Goal: Task Accomplishment & Management: Manage account settings

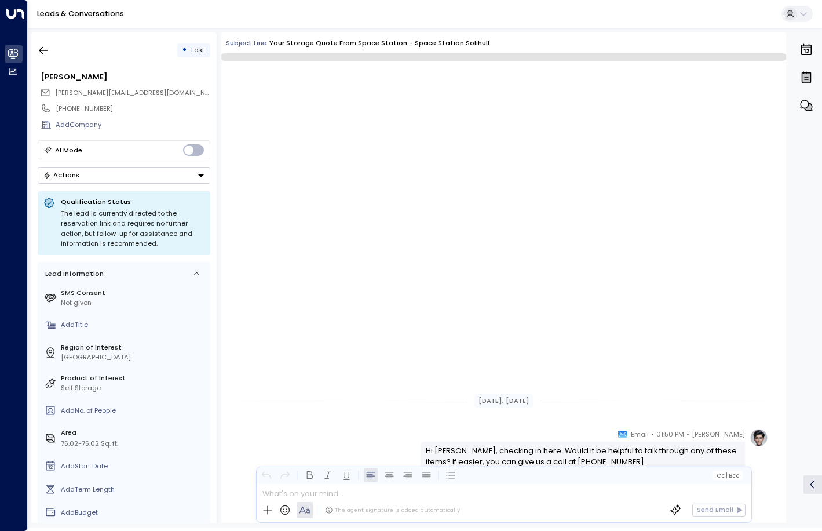
scroll to position [385, 0]
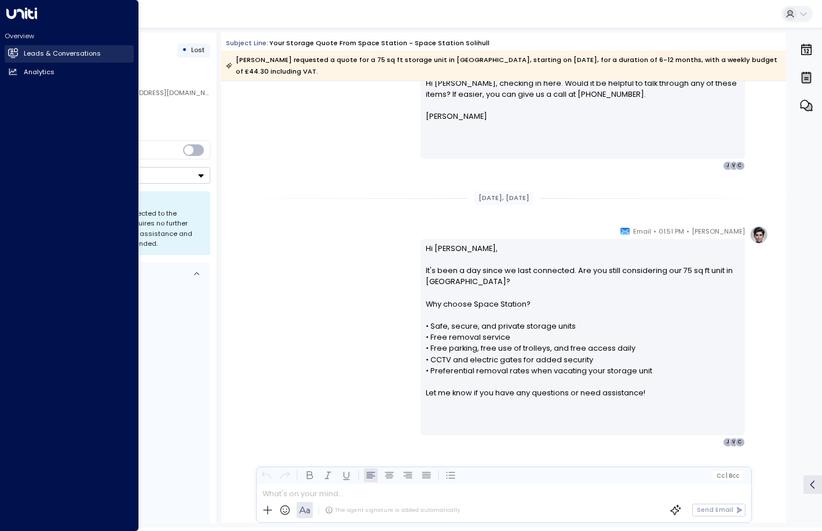
click at [40, 52] on h2 "Leads & Conversations" at bounding box center [62, 54] width 77 height 10
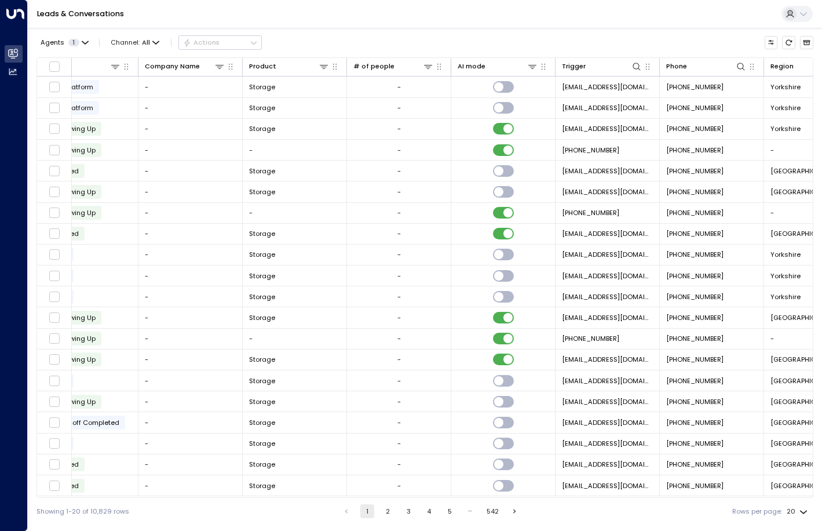
scroll to position [0, 516]
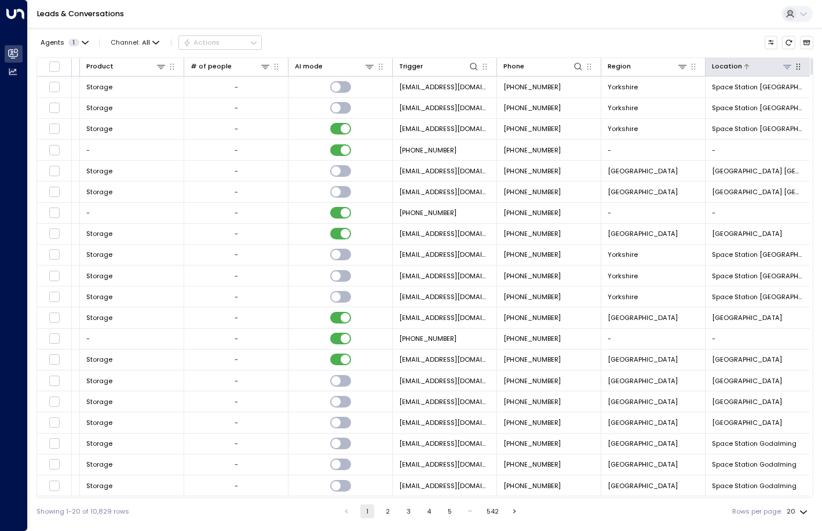
click at [783, 68] on icon at bounding box center [787, 66] width 9 height 9
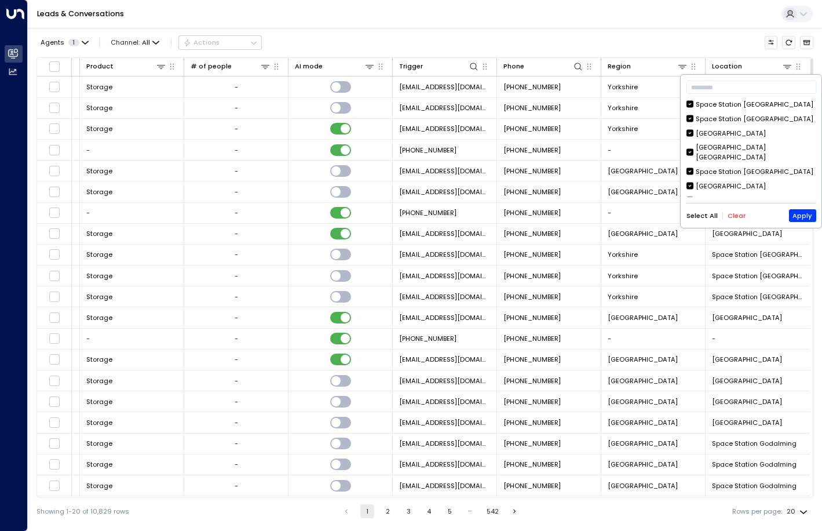
click at [735, 218] on button "Clear" at bounding box center [737, 216] width 18 height 8
click at [803, 216] on button "Apply" at bounding box center [802, 215] width 27 height 13
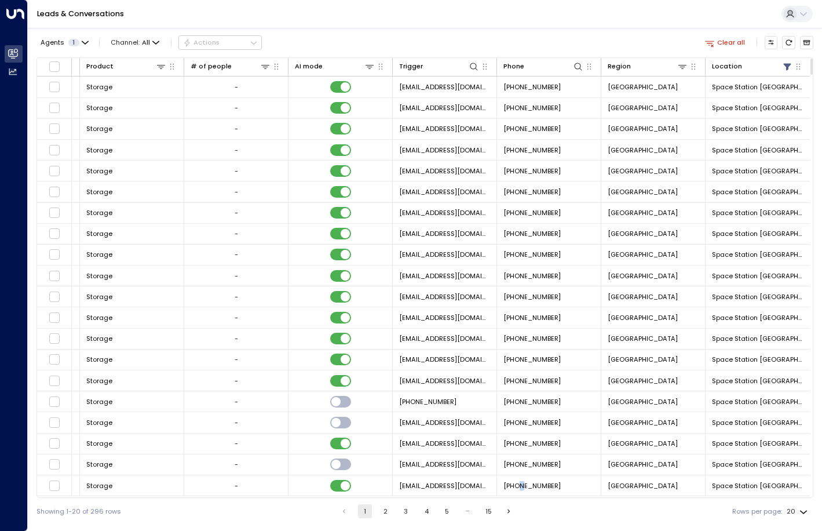
scroll to position [1, 513]
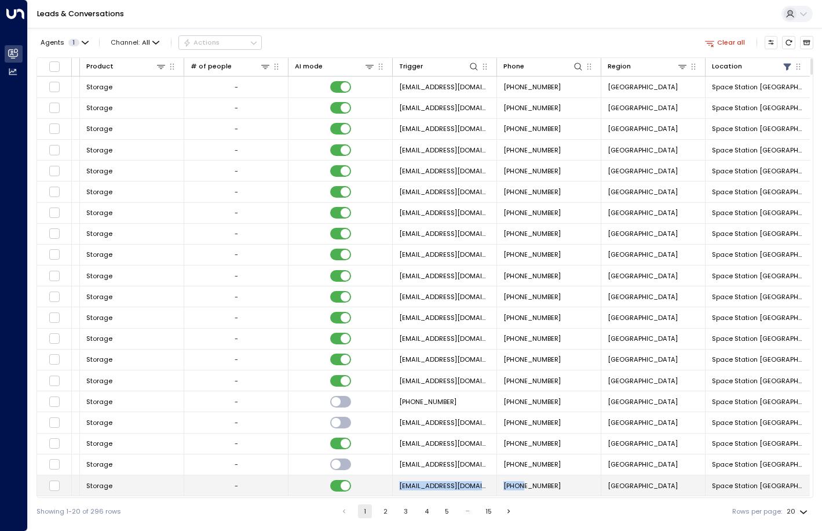
drag, startPoint x: 522, startPoint y: 495, endPoint x: 376, endPoint y: 494, distance: 146.0
click at [376, 494] on tr "[PERSON_NAME] 4 [EMAIL_ADDRESS][DOMAIN_NAME] [DATE] 01:00 PM • Lost - Storage -…" at bounding box center [167, 485] width 1286 height 21
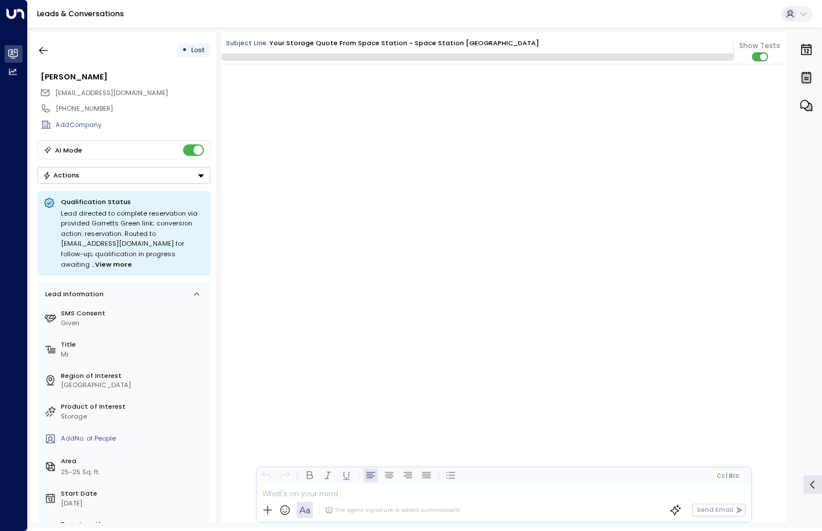
scroll to position [1411, 0]
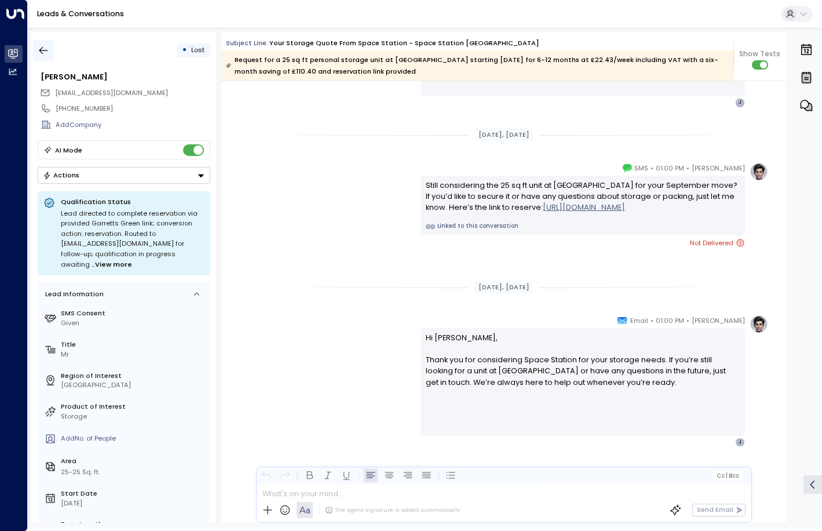
click at [40, 50] on icon "button" at bounding box center [44, 51] width 12 height 12
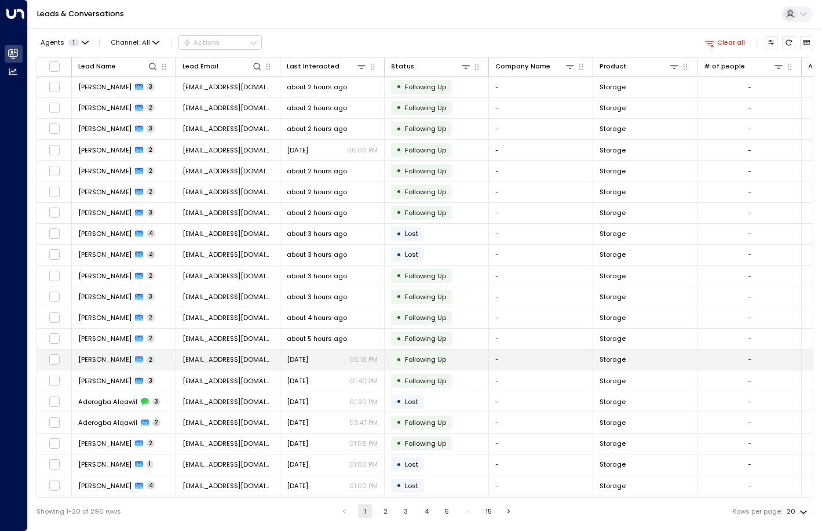
scroll to position [1, 0]
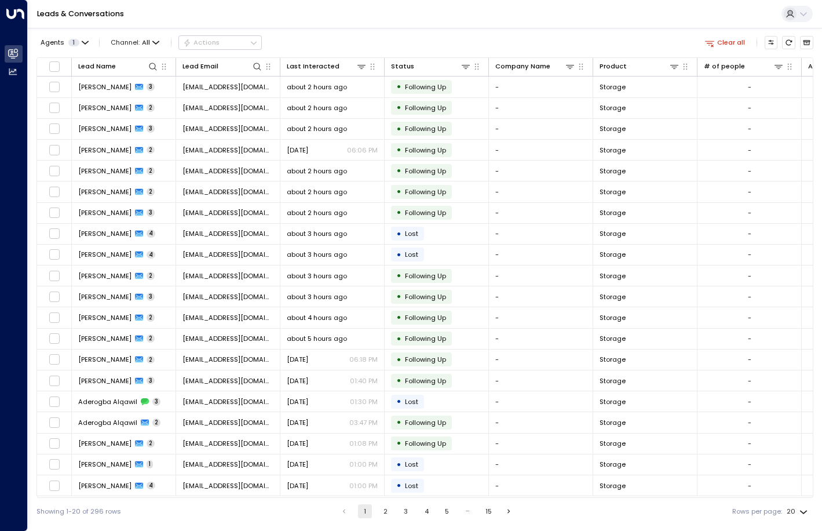
click at [383, 512] on button "2" at bounding box center [385, 511] width 14 height 14
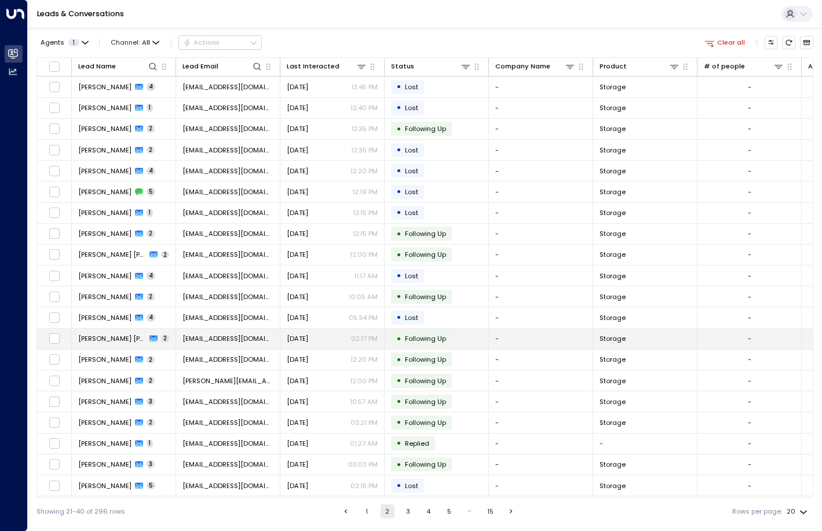
scroll to position [1, 0]
click at [403, 512] on button "3" at bounding box center [408, 511] width 14 height 14
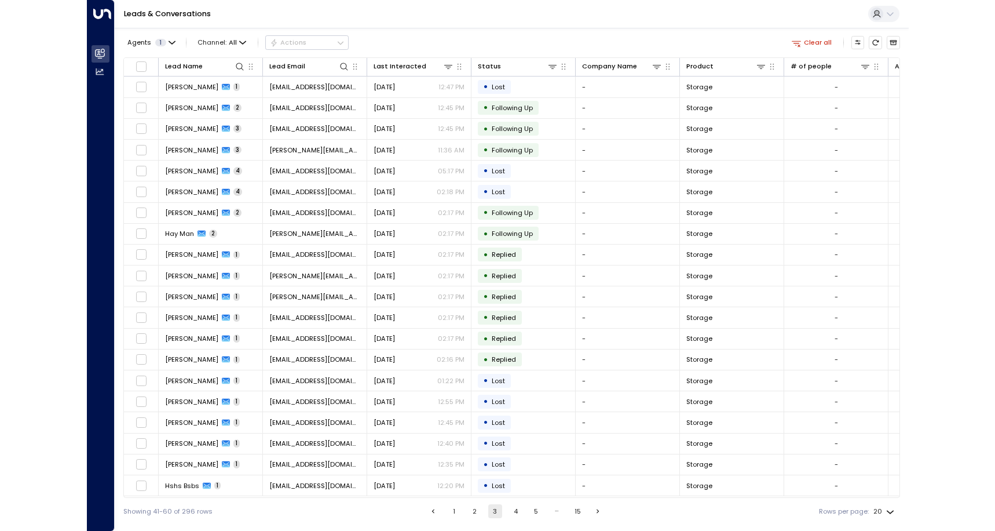
scroll to position [1, 0]
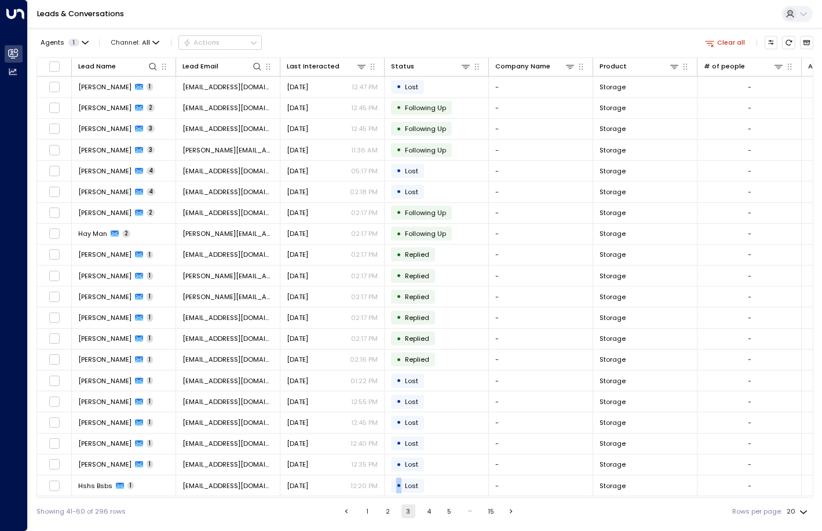
drag, startPoint x: 348, startPoint y: 494, endPoint x: 400, endPoint y: 497, distance: 52.2
click at [400, 497] on div "Lead Name Lead Email Last Interacted Status Company Name Product # of people AI…" at bounding box center [425, 277] width 777 height 440
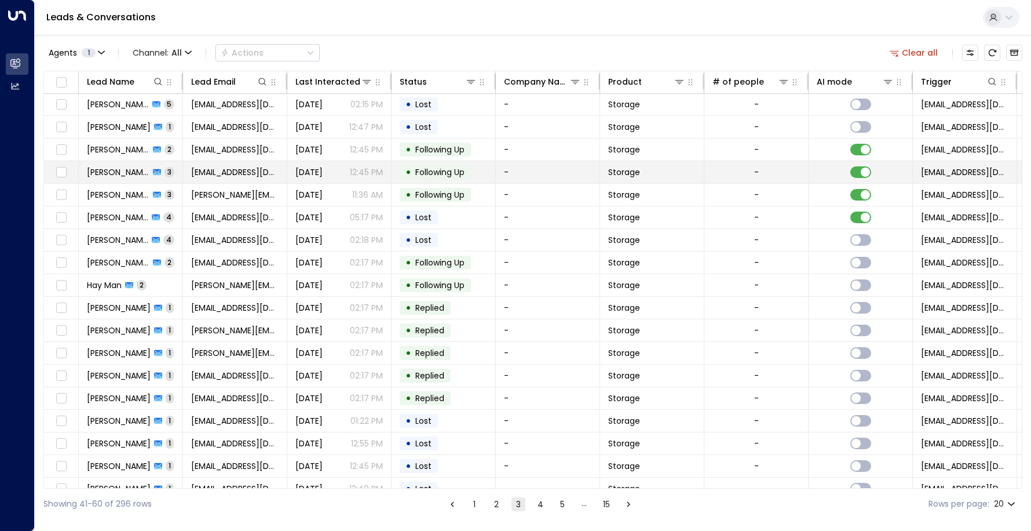
scroll to position [0, 0]
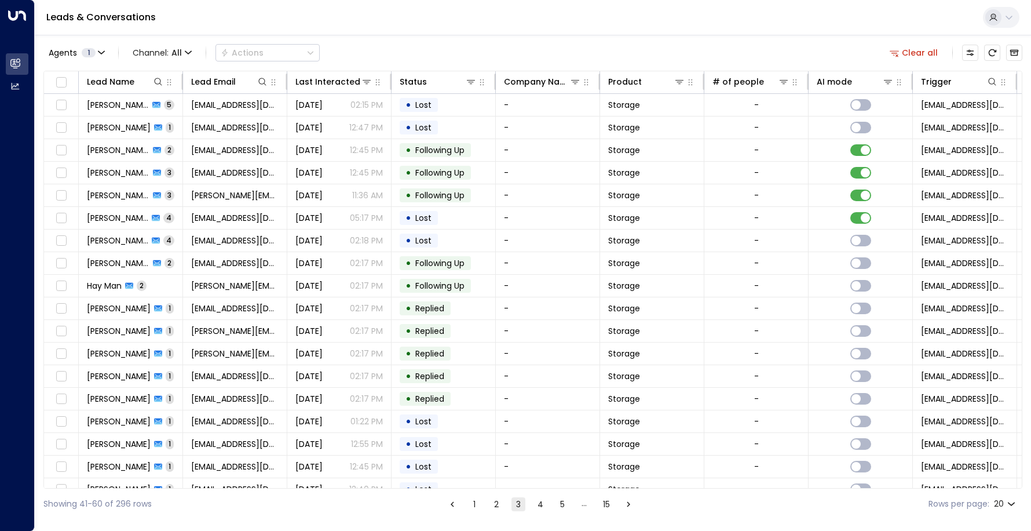
click at [541, 505] on button "4" at bounding box center [541, 504] width 14 height 14
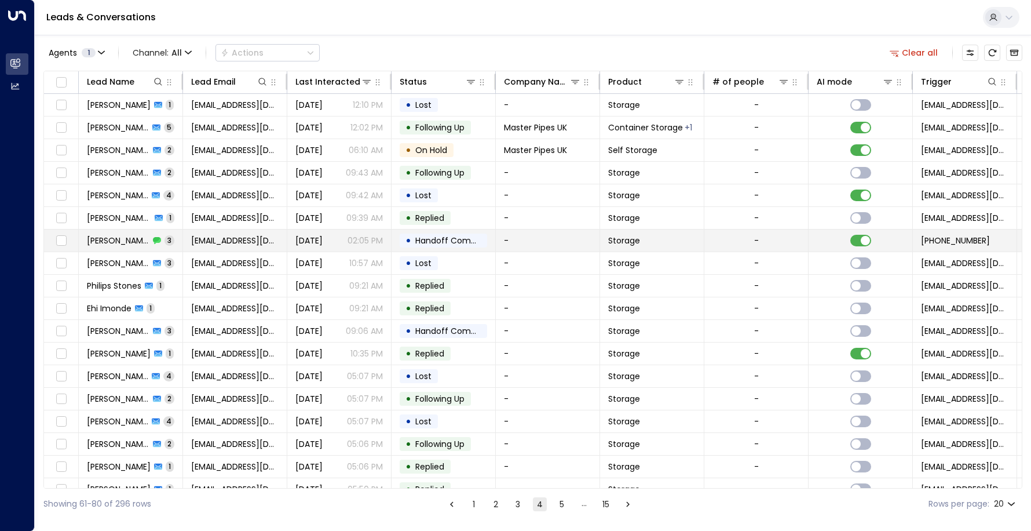
click at [114, 242] on span "[PERSON_NAME]" at bounding box center [118, 241] width 63 height 12
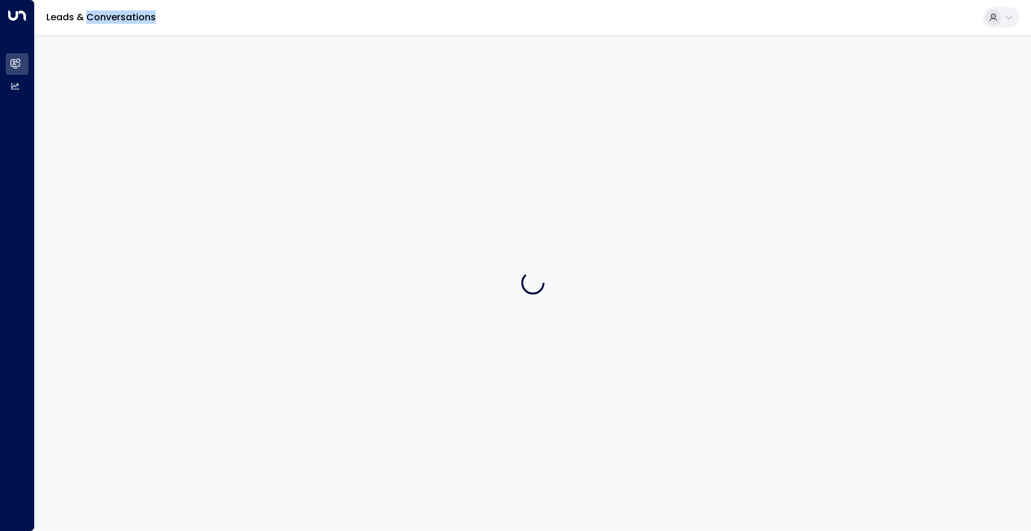
click at [114, 242] on div at bounding box center [533, 282] width 997 height 495
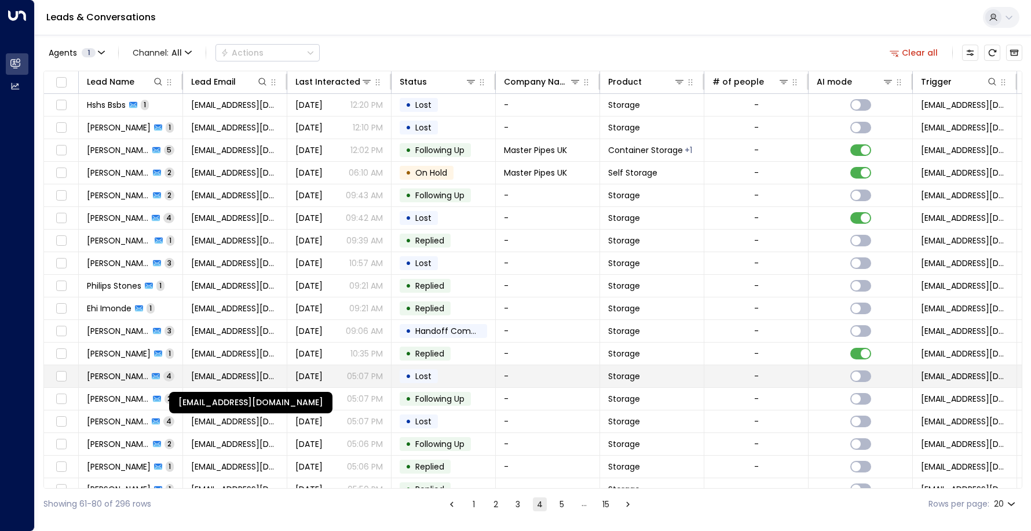
scroll to position [61, 0]
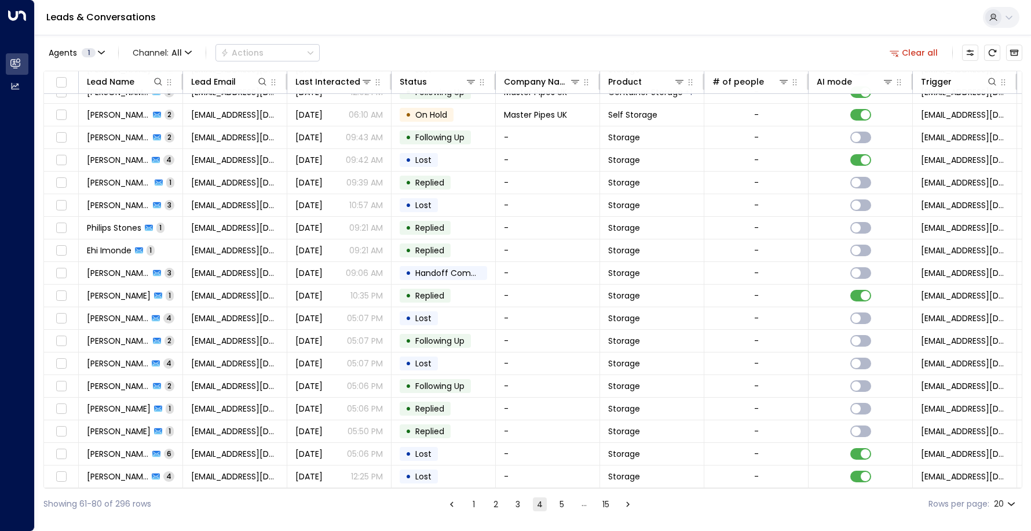
click at [560, 506] on button "5" at bounding box center [562, 504] width 14 height 14
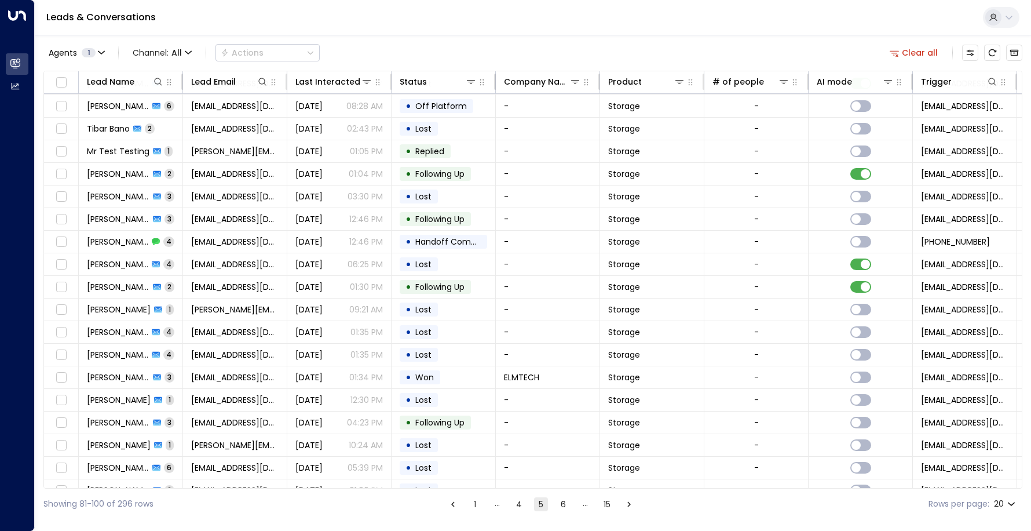
scroll to position [61, 0]
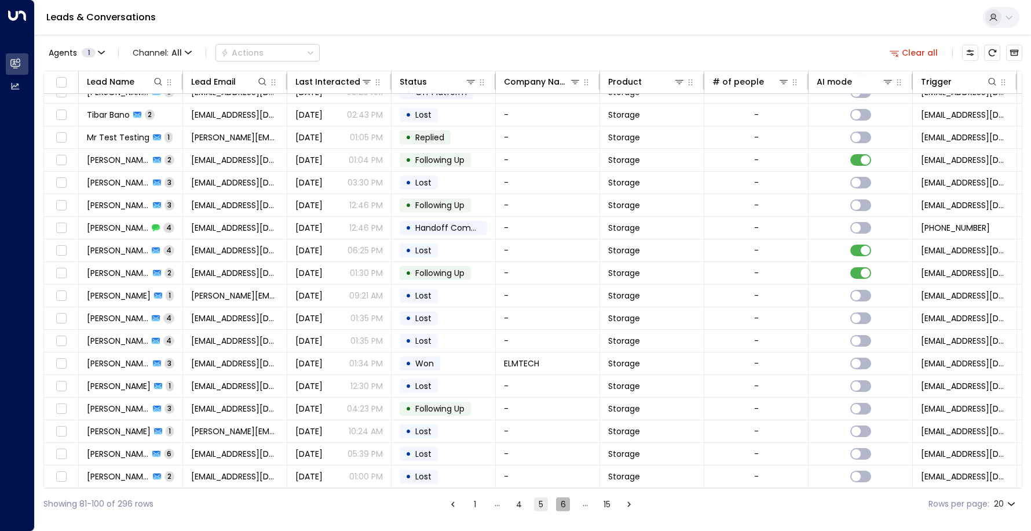
click at [563, 507] on button "6" at bounding box center [563, 504] width 14 height 14
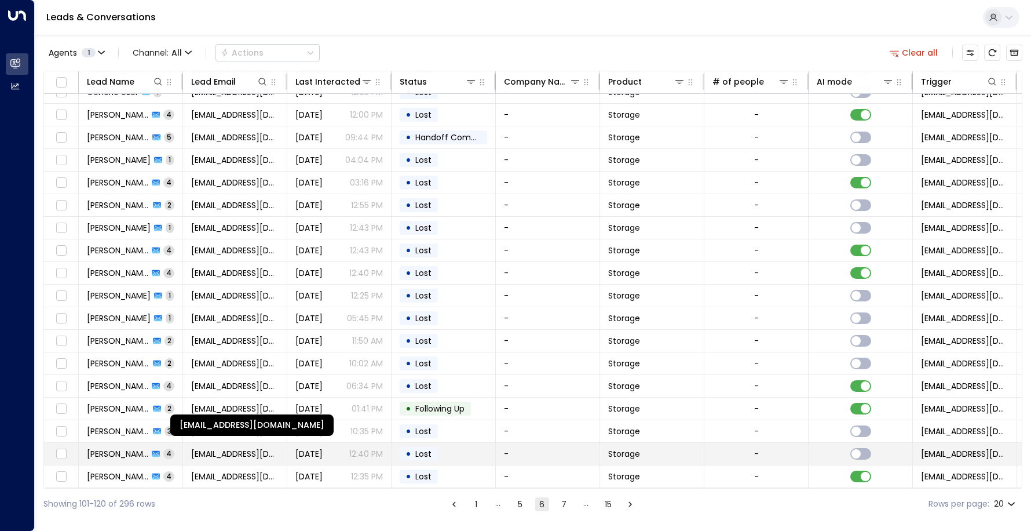
scroll to position [61, 0]
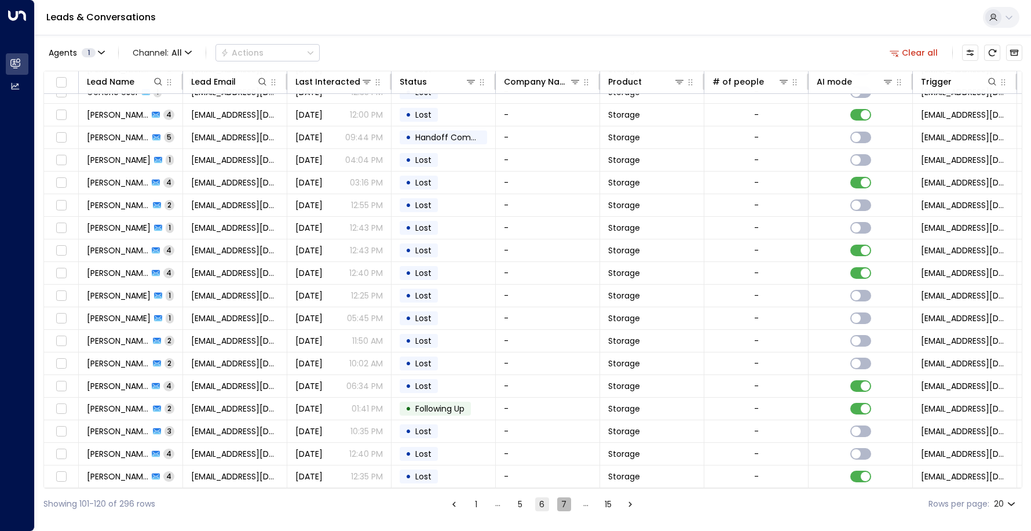
click at [567, 503] on button "7" at bounding box center [564, 504] width 14 height 14
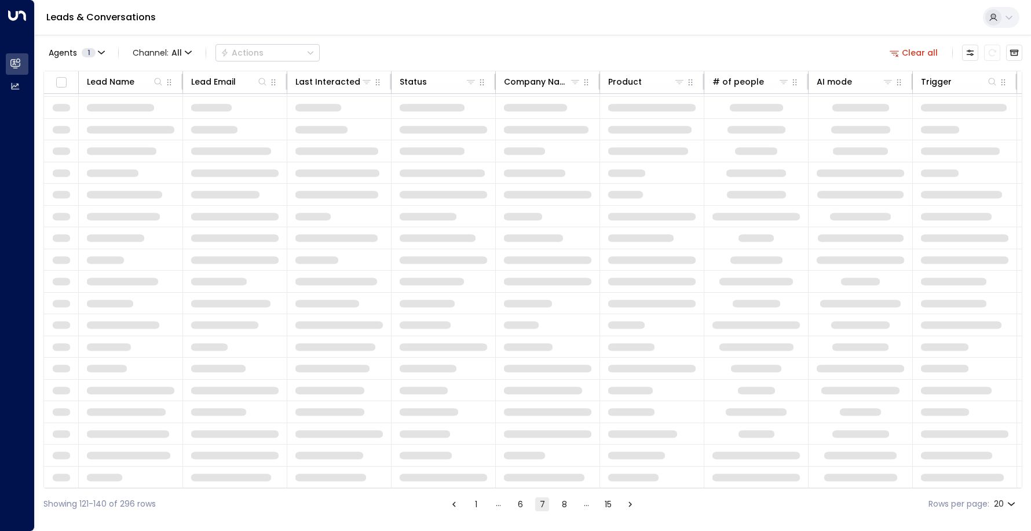
scroll to position [61, 0]
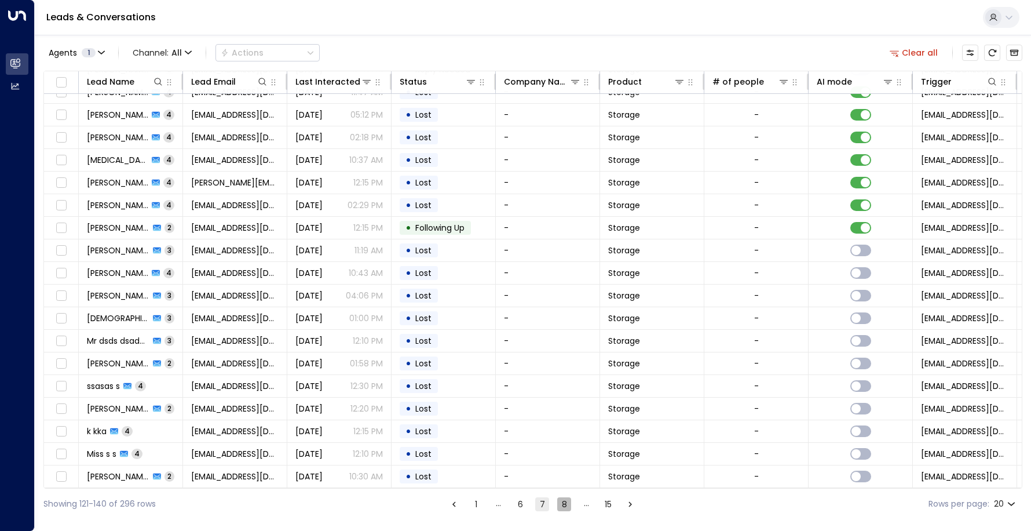
click at [568, 505] on button "8" at bounding box center [564, 504] width 14 height 14
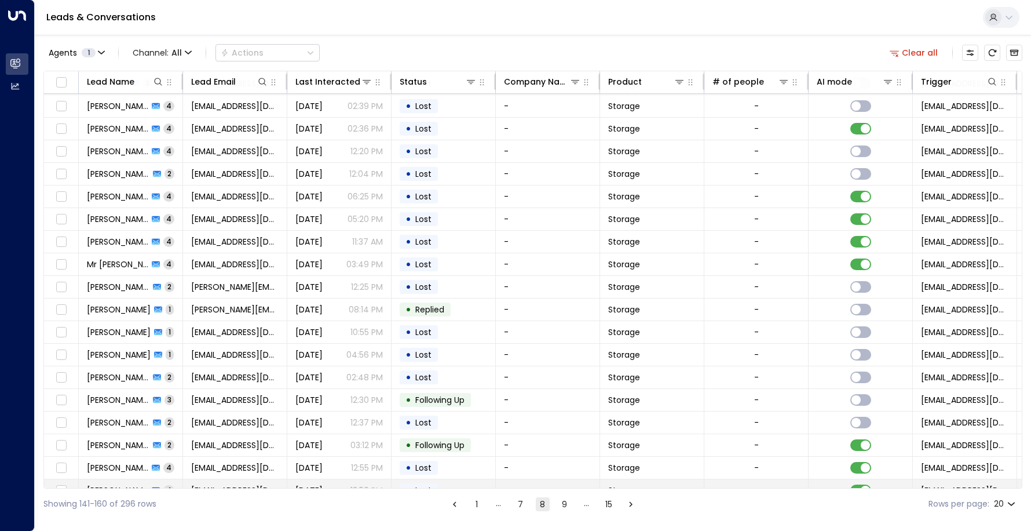
scroll to position [61, 0]
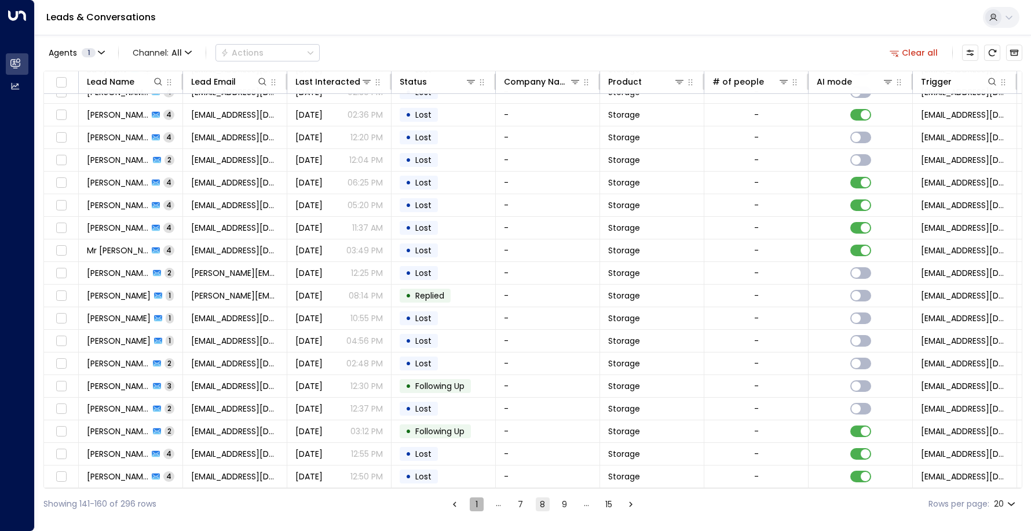
click at [473, 504] on button "1" at bounding box center [477, 504] width 14 height 14
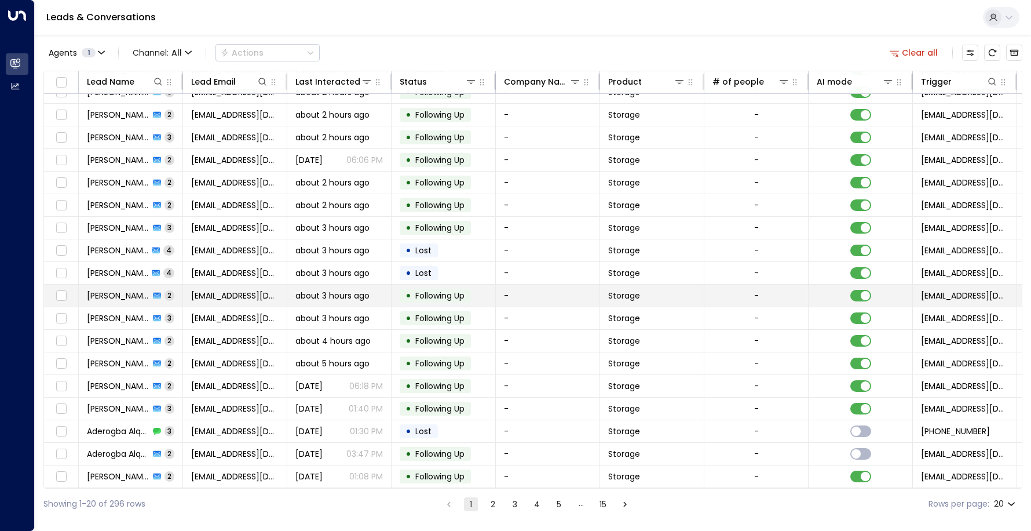
scroll to position [61, 0]
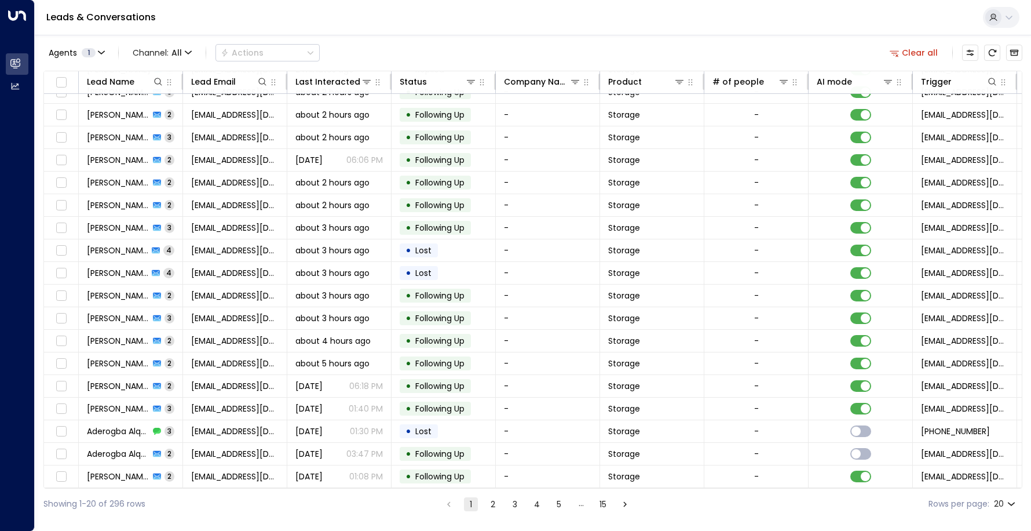
click at [494, 502] on button "2" at bounding box center [493, 504] width 14 height 14
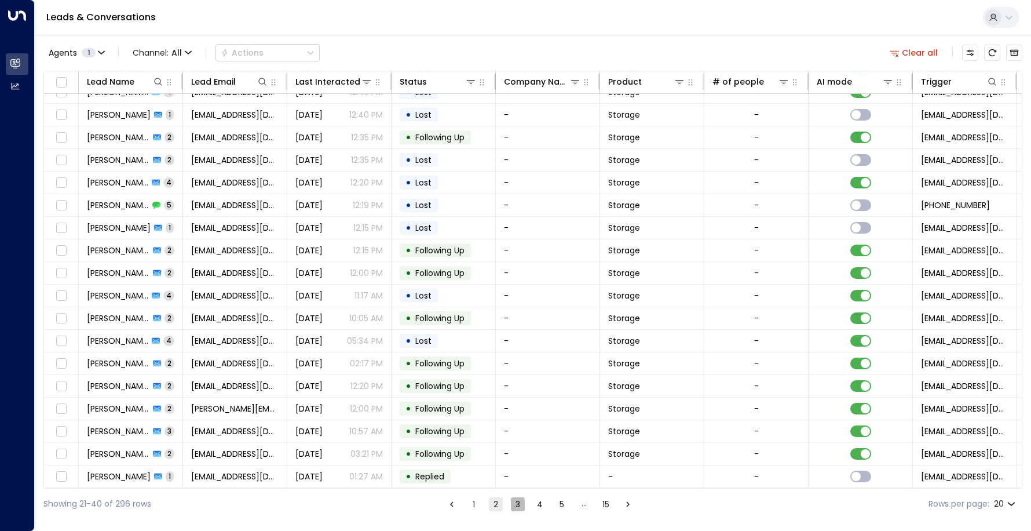
click at [517, 505] on button "3" at bounding box center [518, 504] width 14 height 14
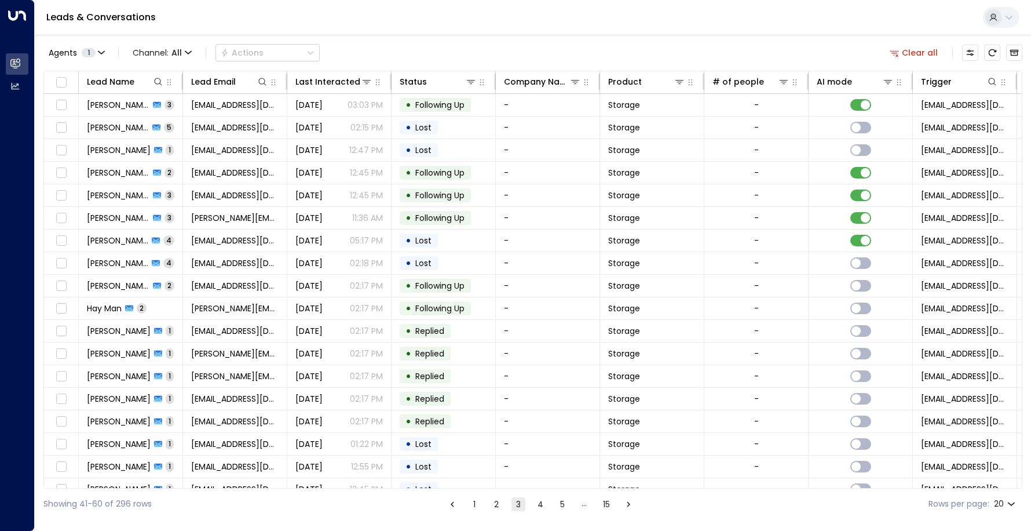
click at [476, 503] on button "1" at bounding box center [475, 504] width 14 height 14
